Goal: Entertainment & Leisure: Consume media (video, audio)

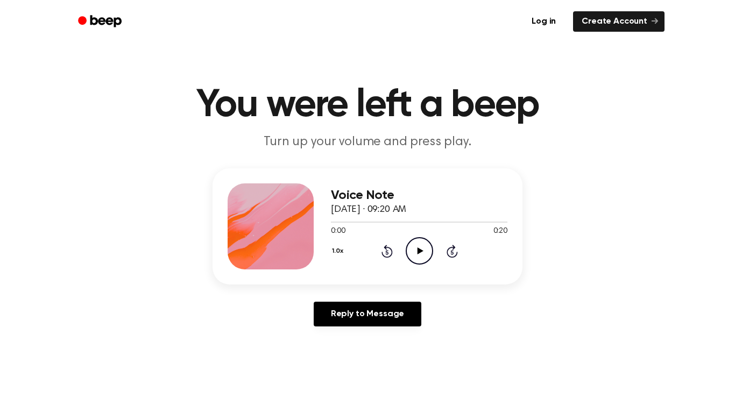
click at [418, 255] on icon "Play Audio" at bounding box center [419, 250] width 27 height 27
click at [418, 254] on icon at bounding box center [419, 251] width 5 height 7
click at [418, 254] on icon at bounding box center [420, 251] width 6 height 7
click at [418, 254] on icon at bounding box center [419, 251] width 5 height 7
click at [417, 253] on icon at bounding box center [420, 251] width 6 height 7
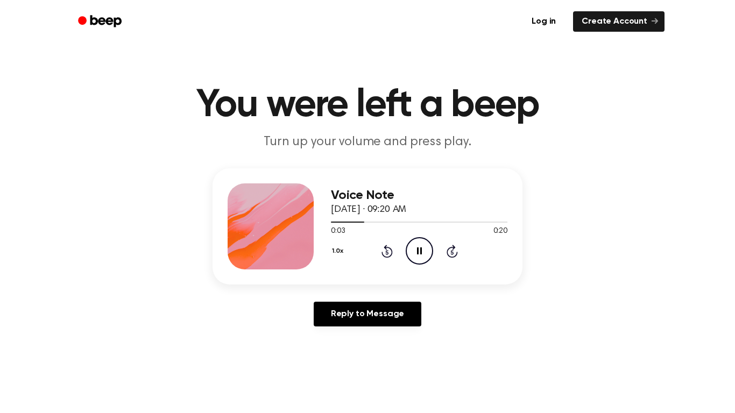
click at [417, 253] on icon at bounding box center [419, 251] width 5 height 7
click at [417, 247] on icon "Play Audio" at bounding box center [419, 250] width 27 height 27
click at [416, 244] on icon "Pause Audio" at bounding box center [419, 250] width 27 height 27
click at [388, 253] on icon "Rewind 5 seconds" at bounding box center [387, 251] width 12 height 14
click at [414, 248] on icon "Play Audio" at bounding box center [419, 250] width 27 height 27
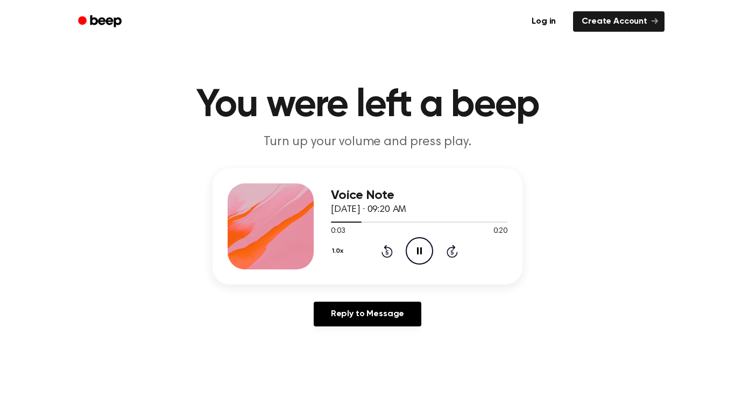
click at [414, 248] on icon "Pause Audio" at bounding box center [419, 250] width 27 height 27
click at [414, 248] on icon "Play Audio" at bounding box center [419, 250] width 27 height 27
click at [414, 248] on icon "Pause Audio" at bounding box center [419, 250] width 27 height 27
click at [414, 248] on icon "Play Audio" at bounding box center [419, 250] width 27 height 27
click at [414, 248] on icon "Pause Audio" at bounding box center [419, 250] width 27 height 27
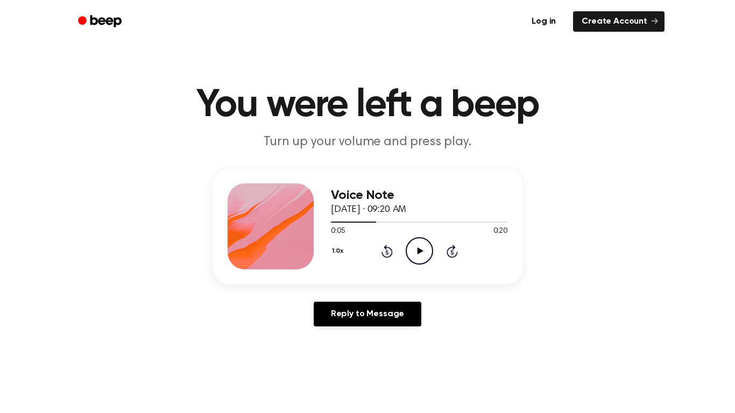
click at [414, 248] on icon "Play Audio" at bounding box center [419, 250] width 27 height 27
click at [414, 248] on icon "Pause Audio" at bounding box center [419, 250] width 27 height 27
click at [414, 248] on icon "Play Audio" at bounding box center [419, 250] width 27 height 27
click at [414, 248] on icon "Pause Audio" at bounding box center [419, 250] width 27 height 27
click at [414, 248] on icon "Play Audio" at bounding box center [419, 250] width 27 height 27
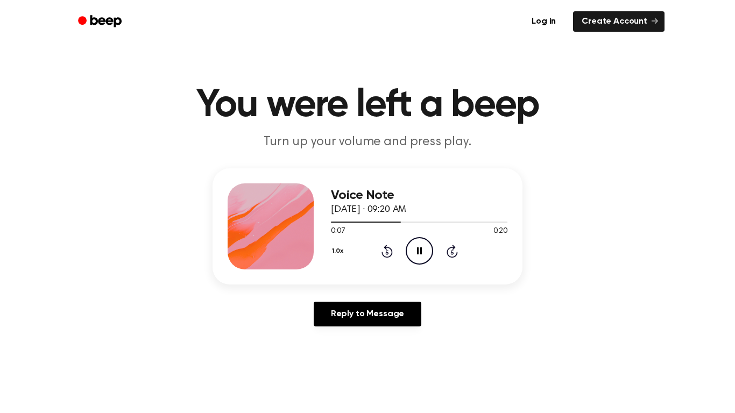
click at [414, 247] on icon "Pause Audio" at bounding box center [419, 250] width 27 height 27
click at [414, 247] on icon "Play Audio" at bounding box center [419, 250] width 27 height 27
click at [414, 247] on icon "Pause Audio" at bounding box center [419, 250] width 27 height 27
click at [394, 222] on div at bounding box center [371, 222] width 81 height 1
click at [419, 249] on icon "Play Audio" at bounding box center [419, 250] width 27 height 27
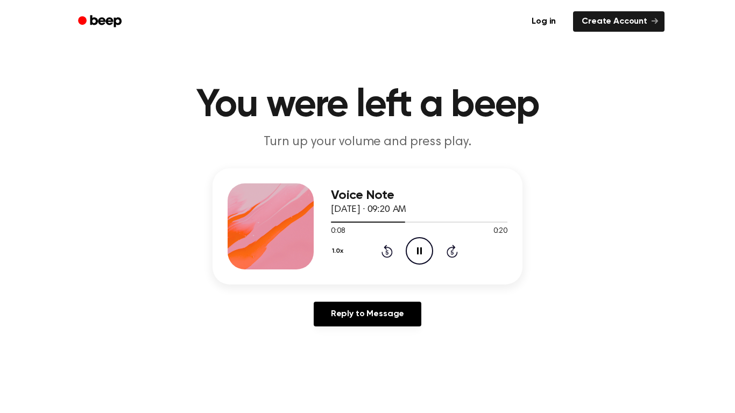
click at [419, 247] on icon "Pause Audio" at bounding box center [419, 250] width 27 height 27
click at [419, 247] on icon "Play Audio" at bounding box center [419, 250] width 27 height 27
click at [419, 247] on icon "Pause Audio" at bounding box center [419, 250] width 27 height 27
click at [419, 247] on icon "Play Audio" at bounding box center [419, 250] width 27 height 27
click at [419, 247] on icon "Pause Audio" at bounding box center [419, 250] width 27 height 27
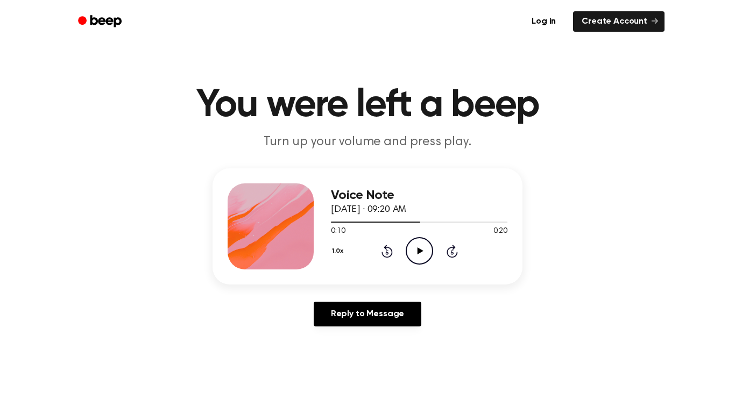
click at [419, 247] on icon "Play Audio" at bounding box center [419, 250] width 27 height 27
click at [419, 247] on icon "Pause Audio" at bounding box center [419, 250] width 27 height 27
click at [419, 247] on icon "Play Audio" at bounding box center [419, 250] width 27 height 27
click at [419, 247] on icon "Pause Audio" at bounding box center [419, 250] width 27 height 27
click at [419, 247] on icon "Play Audio" at bounding box center [419, 250] width 27 height 27
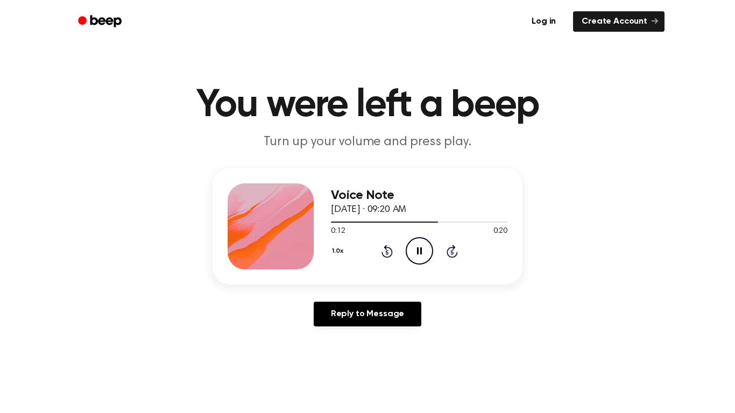
click at [419, 247] on icon "Pause Audio" at bounding box center [419, 250] width 27 height 27
click at [419, 247] on icon "Play Audio" at bounding box center [419, 250] width 27 height 27
click at [419, 247] on icon "Pause Audio" at bounding box center [419, 250] width 27 height 27
click at [419, 247] on icon "Play Audio" at bounding box center [419, 250] width 27 height 27
click at [419, 247] on icon "Pause Audio" at bounding box center [419, 250] width 27 height 27
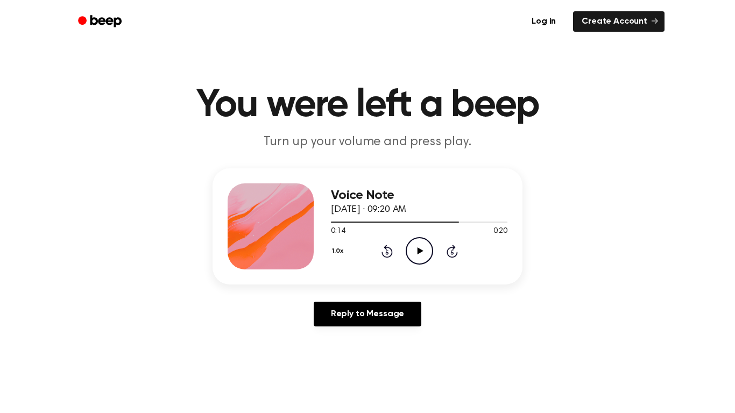
click at [419, 247] on icon "Play Audio" at bounding box center [419, 250] width 27 height 27
click at [419, 247] on icon "Pause Audio" at bounding box center [419, 250] width 27 height 27
click at [419, 247] on icon "Play Audio" at bounding box center [419, 250] width 27 height 27
click at [419, 247] on icon "Pause Audio" at bounding box center [419, 250] width 27 height 27
click at [419, 247] on icon "Play Audio" at bounding box center [419, 250] width 27 height 27
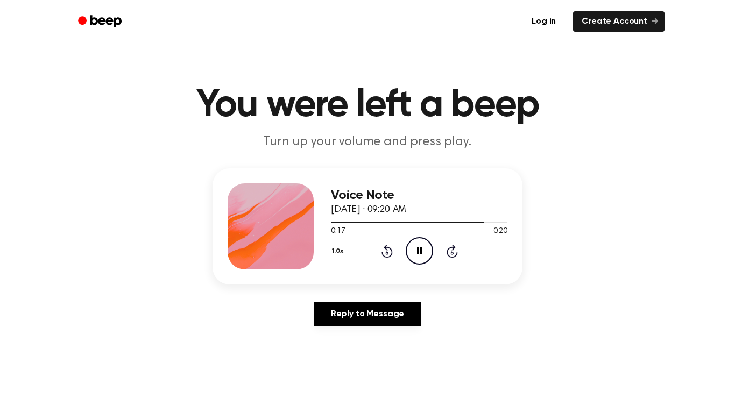
click at [419, 247] on icon "Pause Audio" at bounding box center [419, 250] width 27 height 27
click at [419, 247] on icon "Play Audio" at bounding box center [419, 250] width 27 height 27
click at [419, 247] on icon "Pause Audio" at bounding box center [419, 250] width 27 height 27
click at [420, 244] on icon "Play Audio" at bounding box center [419, 250] width 27 height 27
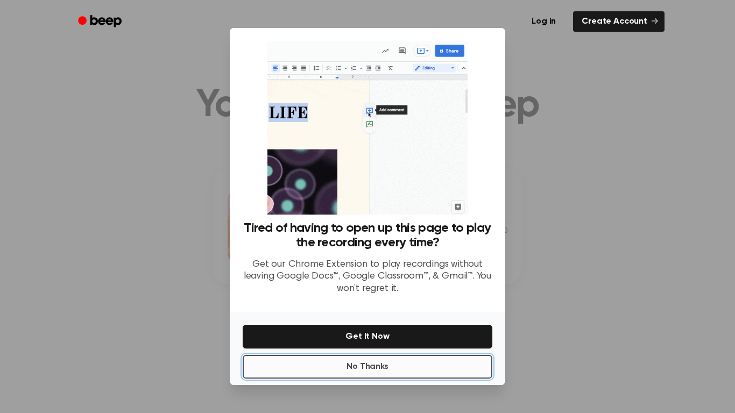
click at [381, 363] on button "No Thanks" at bounding box center [368, 367] width 250 height 24
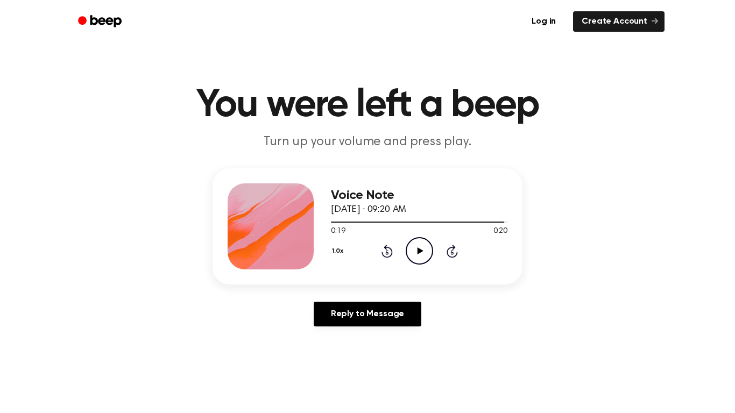
click at [410, 250] on icon "Play Audio" at bounding box center [419, 250] width 27 height 27
